Goal: Check status

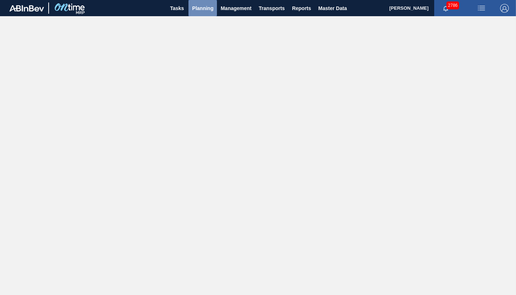
click at [198, 9] on span "Planning" at bounding box center [202, 8] width 21 height 9
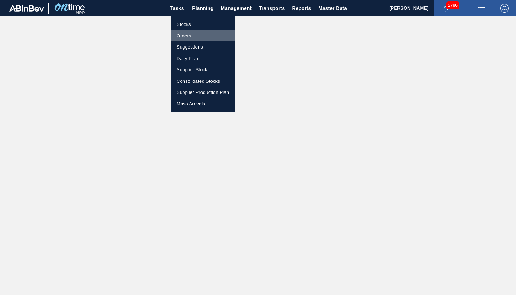
click at [185, 36] on li "Orders" at bounding box center [203, 36] width 64 height 12
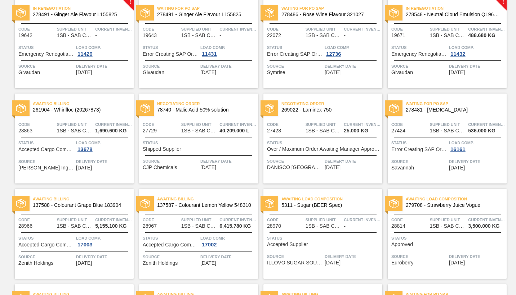
scroll to position [72, 0]
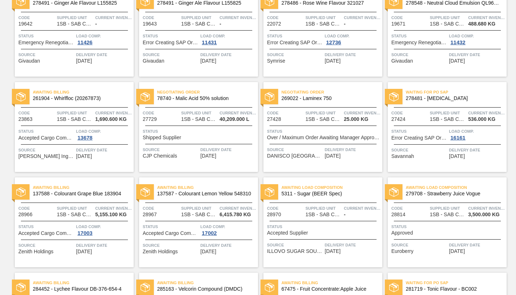
click at [455, 229] on span "Status" at bounding box center [447, 226] width 113 height 7
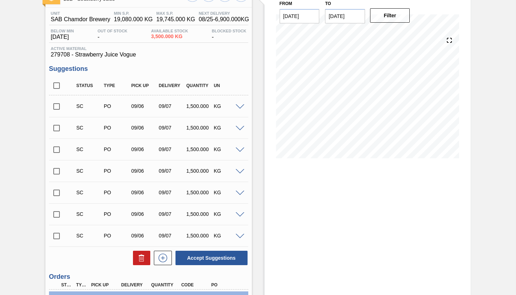
scroll to position [127, 0]
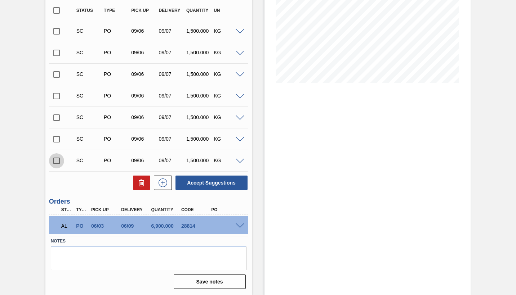
click at [55, 160] on input "checkbox" at bounding box center [56, 160] width 15 height 15
click at [208, 183] on button "Accept Suggestions" at bounding box center [211, 183] width 72 height 14
checkbox input "false"
